Goal: Task Accomplishment & Management: Manage account settings

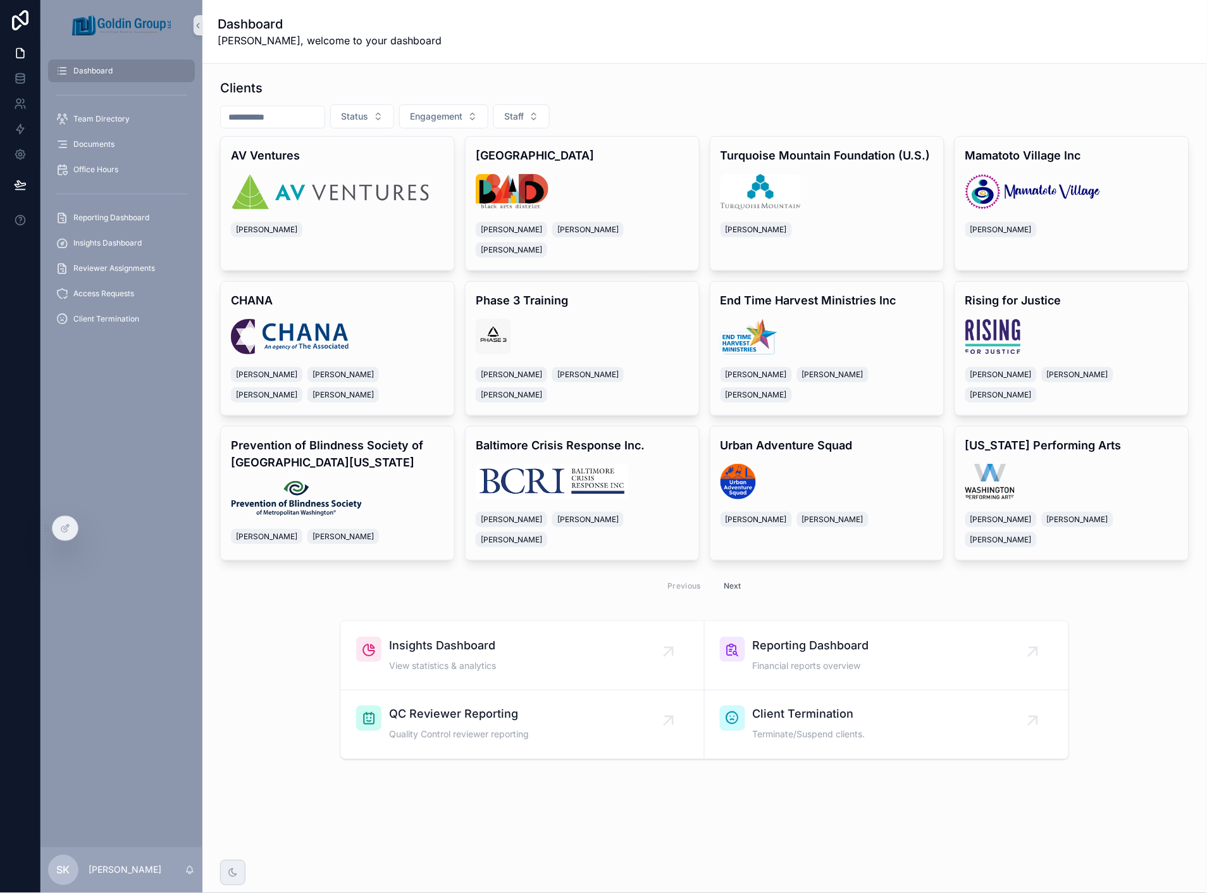
click at [251, 118] on input "scrollable content" at bounding box center [273, 117] width 104 height 18
click at [321, 117] on input "scrollable content" at bounding box center [273, 117] width 104 height 18
type input "****"
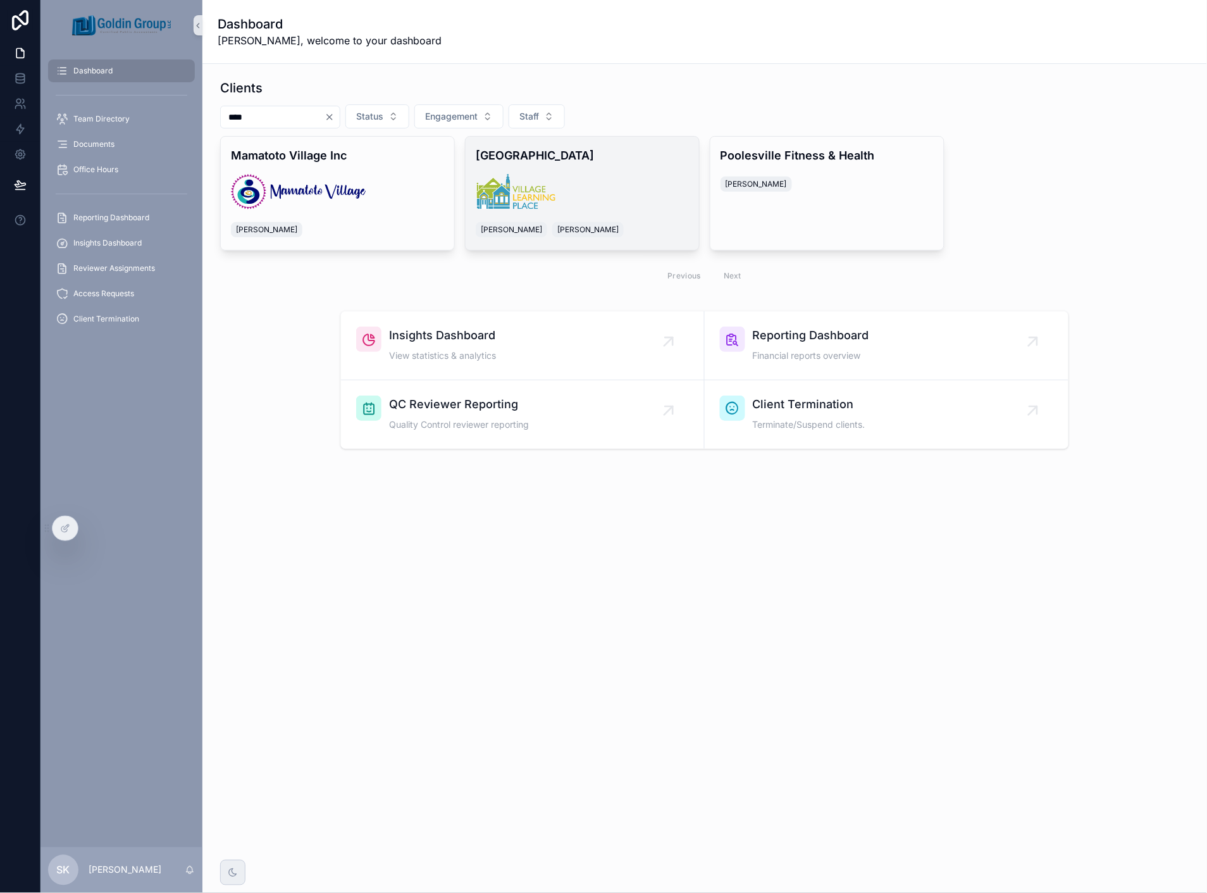
click at [579, 152] on h4 "[GEOGRAPHIC_DATA]" at bounding box center [582, 155] width 213 height 17
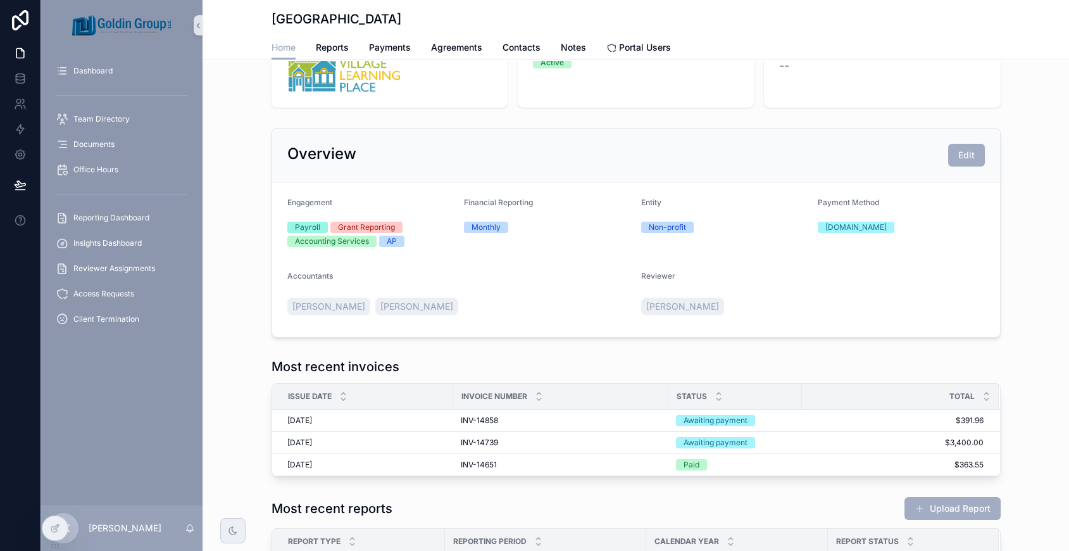
scroll to position [54, 0]
click at [104, 75] on span "Dashboard" at bounding box center [92, 71] width 39 height 10
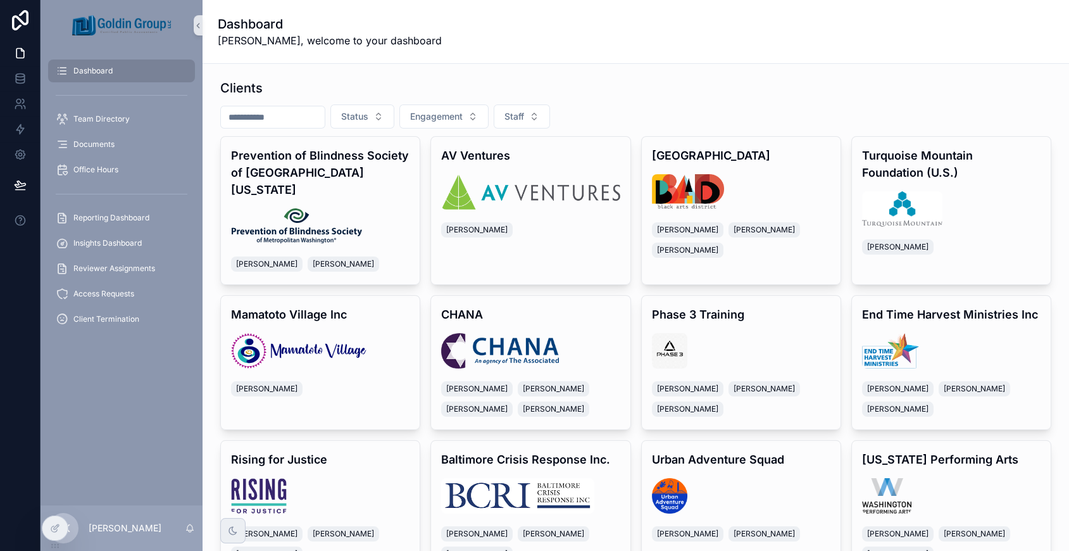
click at [307, 125] on input "scrollable content" at bounding box center [273, 117] width 104 height 18
type input "**"
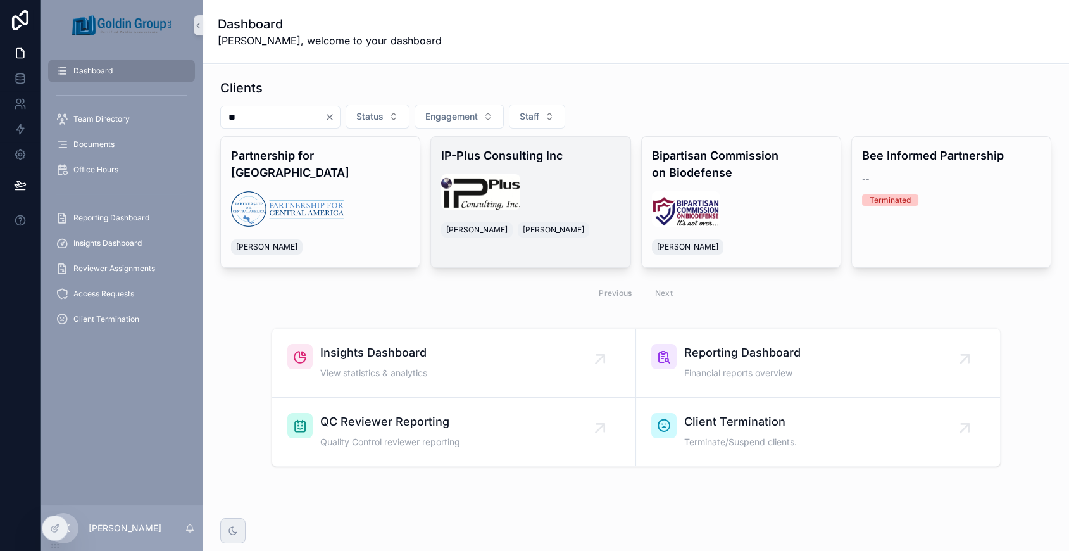
click at [528, 179] on div "scrollable content" at bounding box center [530, 191] width 178 height 35
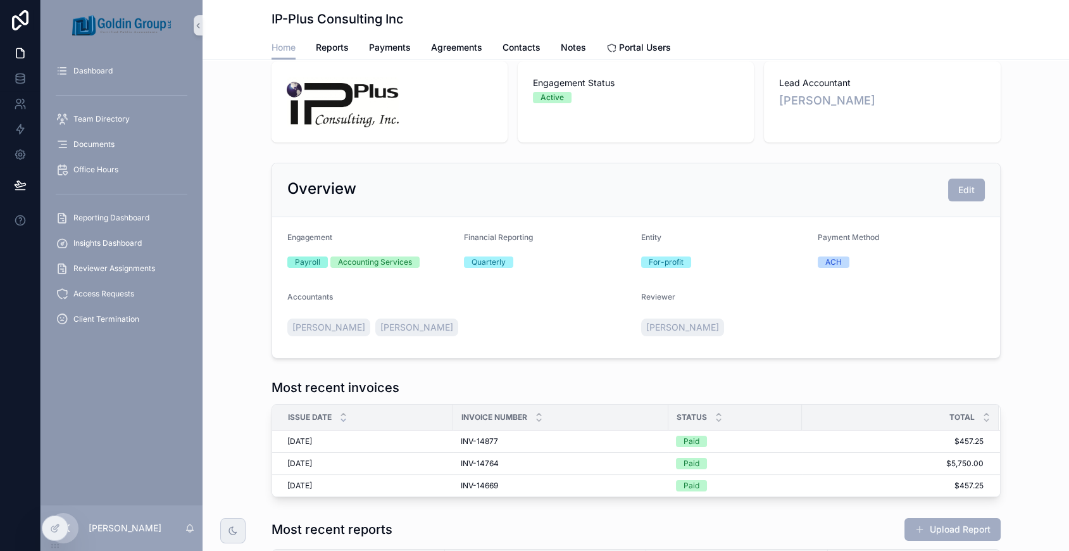
scroll to position [20, 0]
click at [956, 181] on button "Edit" at bounding box center [966, 189] width 37 height 23
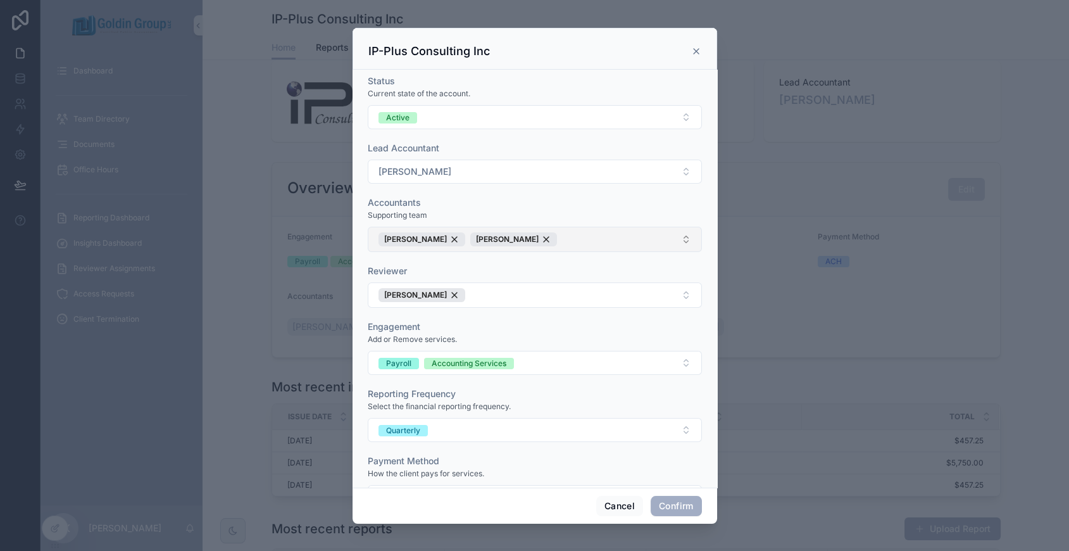
click at [526, 237] on button "[PERSON_NAME] [PERSON_NAME]" at bounding box center [535, 239] width 334 height 25
type input "*"
type input "***"
click at [493, 293] on div "[PERSON_NAME]" at bounding box center [528, 290] width 317 height 20
click at [556, 204] on div "Accountants" at bounding box center [535, 202] width 334 height 13
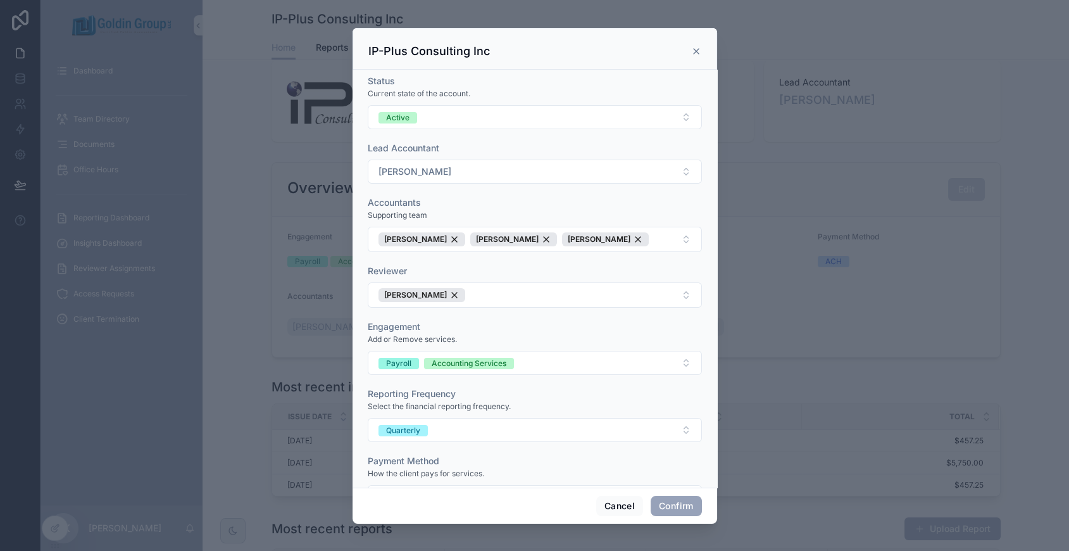
click at [673, 500] on button "Confirm" at bounding box center [675, 505] width 51 height 20
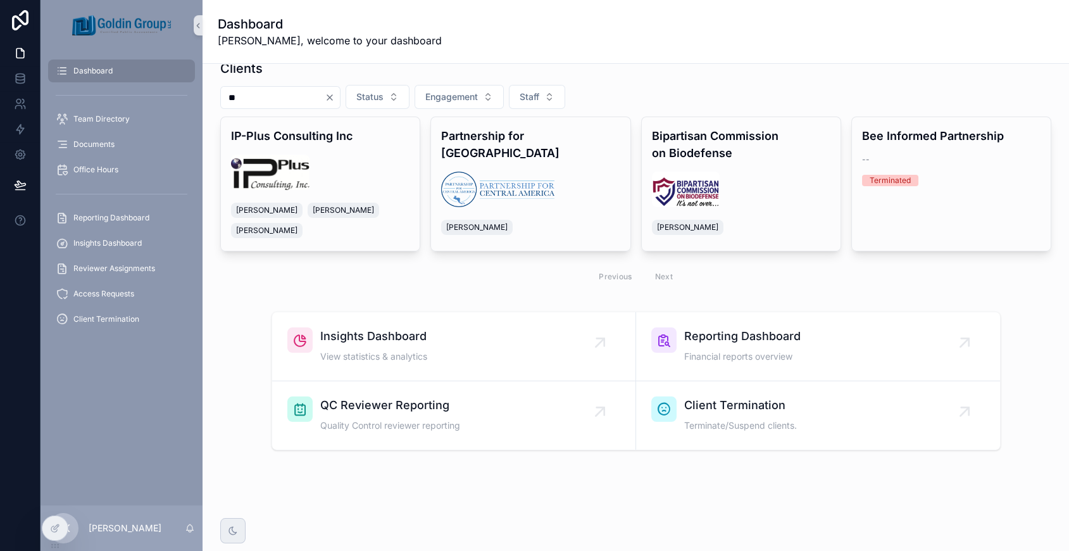
click at [335, 99] on icon "Clear" at bounding box center [330, 97] width 10 height 10
